Goal: Task Accomplishment & Management: Manage account settings

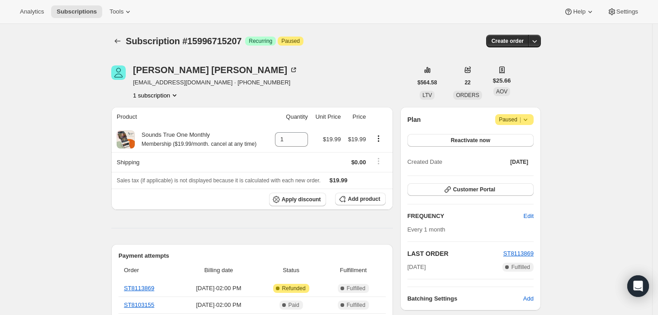
click at [529, 120] on icon at bounding box center [525, 119] width 9 height 9
click at [519, 143] on button "Cancel subscription" at bounding box center [517, 137] width 56 height 14
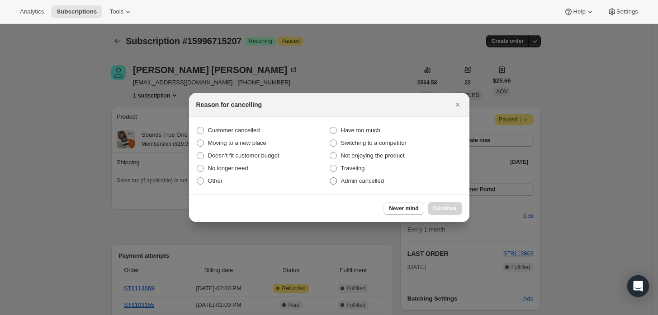
click at [367, 181] on span "Admin cancelled" at bounding box center [362, 181] width 43 height 7
click at [330, 178] on input "Admin cancelled" at bounding box center [329, 178] width 0 height 0
radio input "true"
click at [445, 207] on span "Continue" at bounding box center [445, 208] width 24 height 7
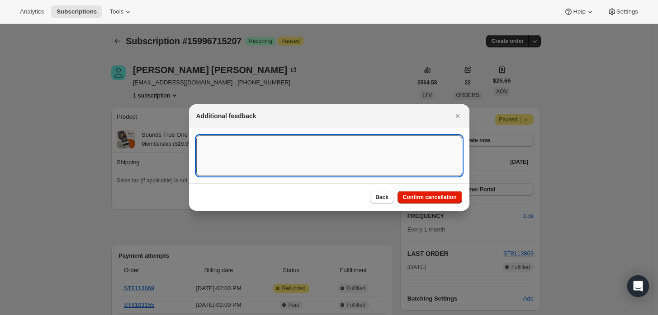
click at [331, 157] on textarea ":rbj:" at bounding box center [329, 156] width 266 height 41
type textarea "Customer requested cancellation and refund."
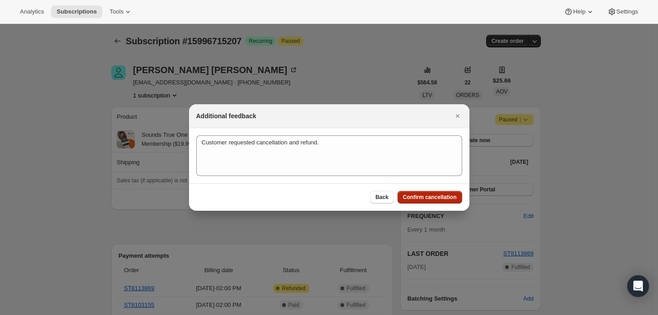
click at [414, 199] on span "Confirm cancellation" at bounding box center [430, 197] width 54 height 7
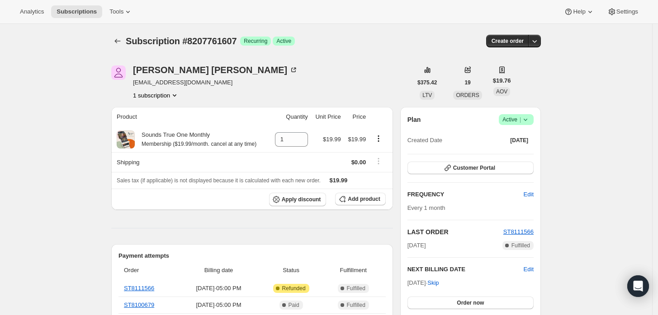
click at [529, 118] on icon at bounding box center [525, 119] width 9 height 9
click at [521, 149] on span "Cancel subscription" at bounding box center [519, 152] width 51 height 7
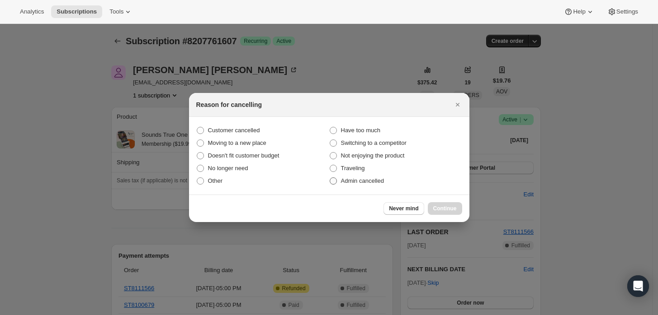
click at [370, 178] on span "Admin cancelled" at bounding box center [362, 181] width 43 height 7
click at [330, 178] on input "Admin cancelled" at bounding box center [329, 178] width 0 height 0
radio input "true"
click at [445, 203] on button "Continue" at bounding box center [445, 208] width 34 height 13
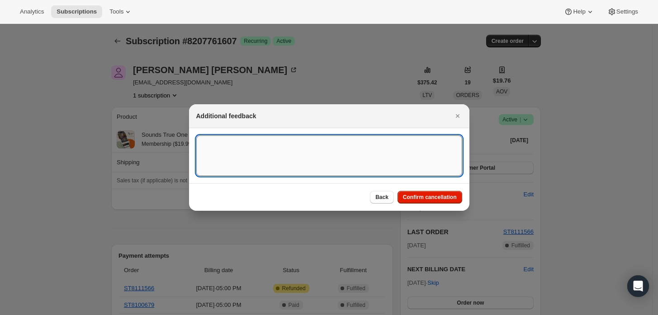
click at [393, 165] on textarea ":rbj:" at bounding box center [329, 156] width 266 height 41
type textarea "Customer requested cancellation and refund."
drag, startPoint x: 423, startPoint y: 204, endPoint x: 422, endPoint y: 199, distance: 5.3
click at [423, 204] on div "Back Confirm cancellation" at bounding box center [329, 197] width 280 height 28
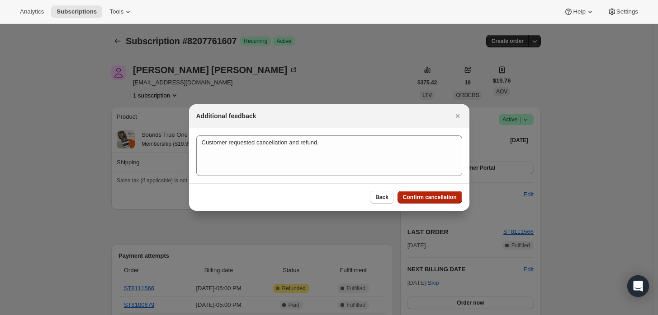
click at [421, 196] on span "Confirm cancellation" at bounding box center [430, 197] width 54 height 7
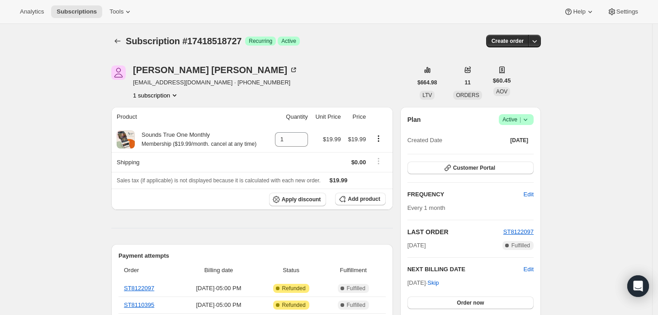
click at [523, 122] on icon at bounding box center [525, 119] width 9 height 9
click at [513, 153] on span "Cancel subscription" at bounding box center [519, 152] width 51 height 7
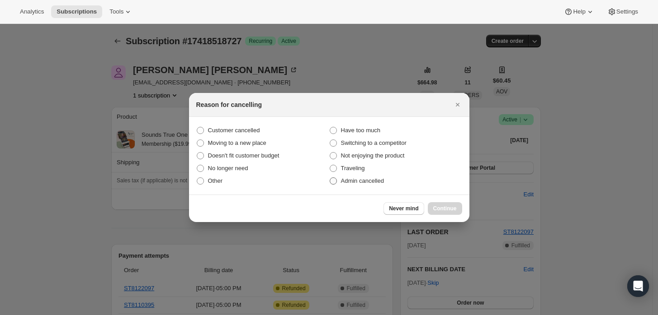
click at [365, 182] on span "Admin cancelled" at bounding box center [362, 181] width 43 height 7
click at [330, 178] on input "Admin cancelled" at bounding box center [329, 178] width 0 height 0
radio input "true"
click at [446, 207] on span "Continue" at bounding box center [445, 208] width 24 height 7
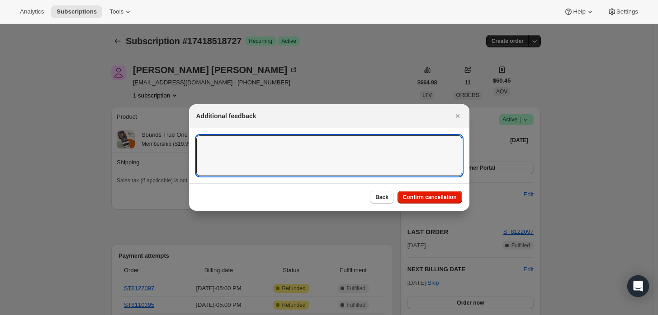
click at [334, 151] on textarea ":rbj:" at bounding box center [329, 156] width 266 height 41
type textarea "Customer requested cancellation and refund."
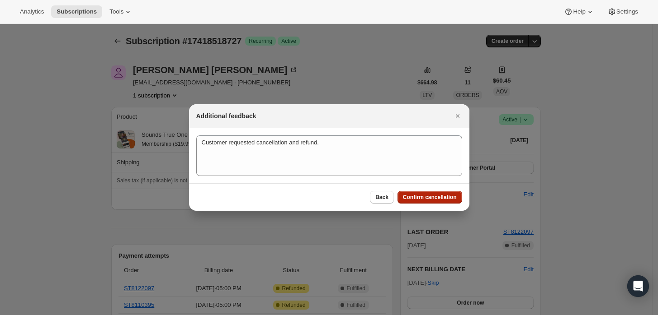
click at [437, 193] on button "Confirm cancellation" at bounding box center [429, 197] width 65 height 13
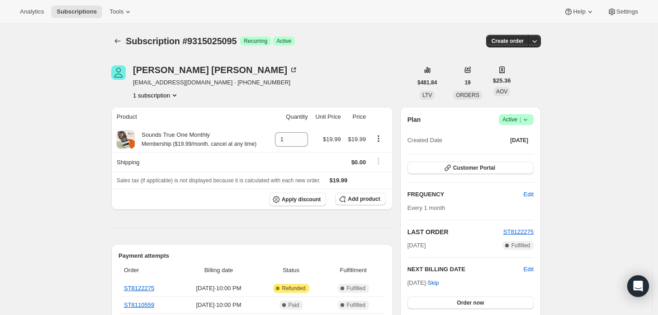
click at [521, 119] on span "Active |" at bounding box center [516, 119] width 28 height 9
click at [518, 152] on span "Cancel subscription" at bounding box center [519, 152] width 51 height 7
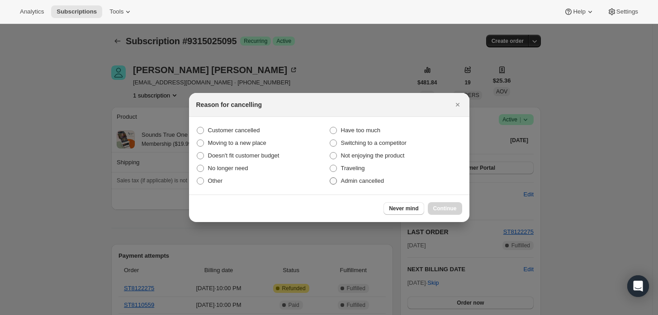
click at [378, 182] on span "Admin cancelled" at bounding box center [362, 181] width 43 height 7
click at [330, 178] on input "Admin cancelled" at bounding box center [329, 178] width 0 height 0
radio input "true"
click at [451, 206] on span "Continue" at bounding box center [445, 208] width 24 height 7
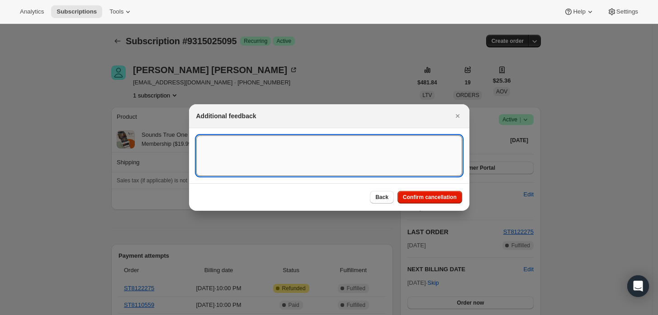
click at [318, 158] on textarea ":rbj:" at bounding box center [329, 156] width 266 height 41
type textarea "Customer requested cancellation and refund."
click at [427, 197] on span "Confirm cancellation" at bounding box center [430, 197] width 54 height 7
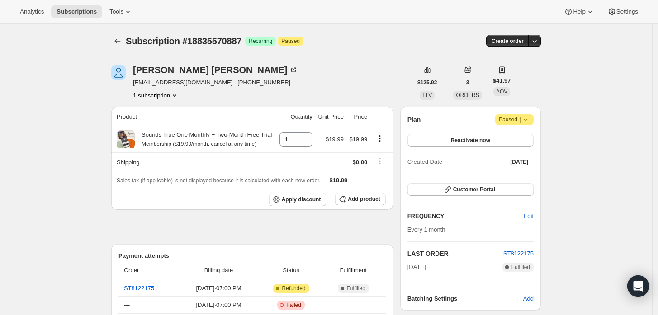
click at [526, 119] on icon at bounding box center [525, 120] width 4 height 2
click at [503, 140] on span "Cancel subscription" at bounding box center [517, 137] width 51 height 7
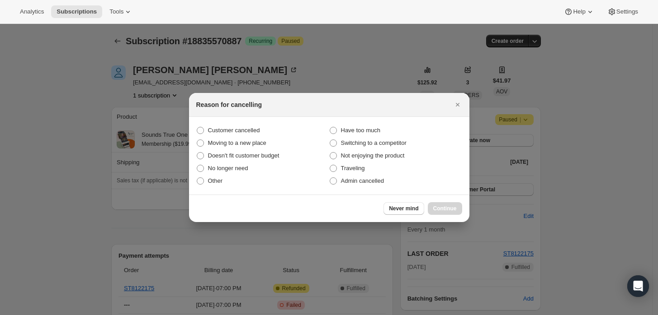
drag, startPoint x: 376, startPoint y: 178, endPoint x: 414, endPoint y: 190, distance: 39.9
click at [376, 178] on span "Admin cancelled" at bounding box center [362, 181] width 43 height 7
click at [330, 178] on input "Admin cancelled" at bounding box center [329, 178] width 0 height 0
radio input "true"
click at [448, 206] on span "Continue" at bounding box center [445, 208] width 24 height 7
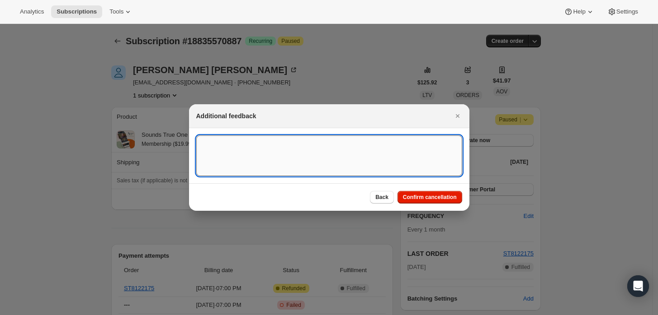
click at [300, 155] on textarea ":rbj:" at bounding box center [329, 156] width 266 height 41
type textarea "Customer requested cancellation and refund."
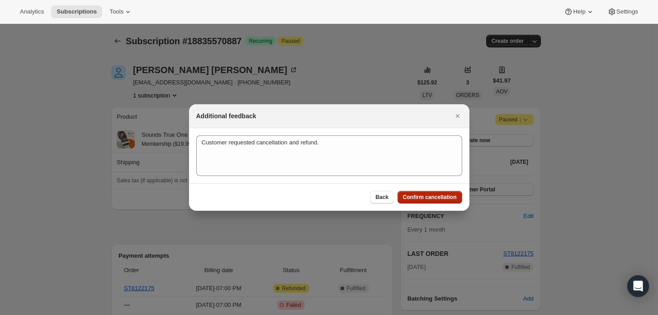
click at [425, 196] on span "Confirm cancellation" at bounding box center [430, 197] width 54 height 7
